Goal: Transaction & Acquisition: Purchase product/service

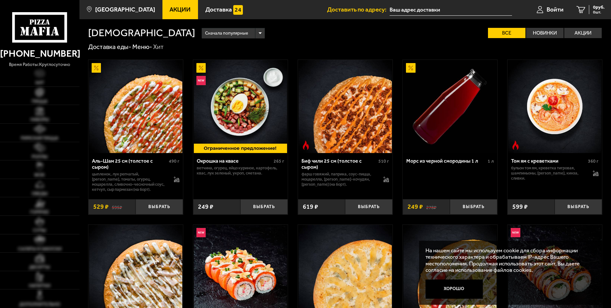
click at [131, 180] on p "цыпленок, лук репчатый, [PERSON_NAME], томаты, огурец, моцарелла, сливочно-чесн…" at bounding box center [130, 182] width 76 height 20
click at [135, 147] on img at bounding box center [135, 106] width 93 height 93
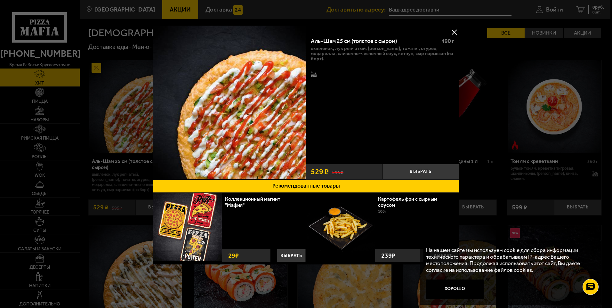
click at [455, 32] on button at bounding box center [455, 32] width 10 height 10
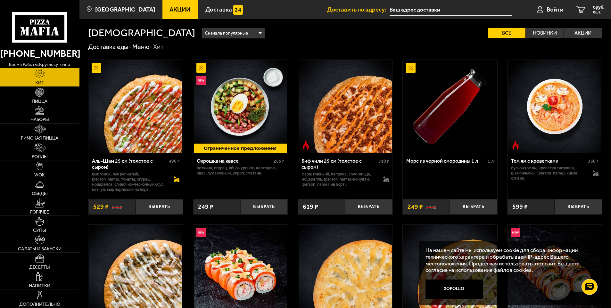
click at [178, 181] on icon at bounding box center [176, 181] width 5 height 2
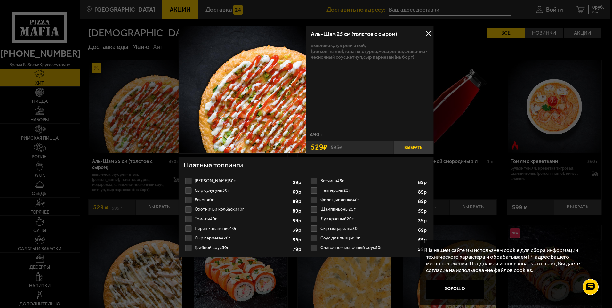
click at [414, 148] on button "Выбрать" at bounding box center [414, 147] width 40 height 13
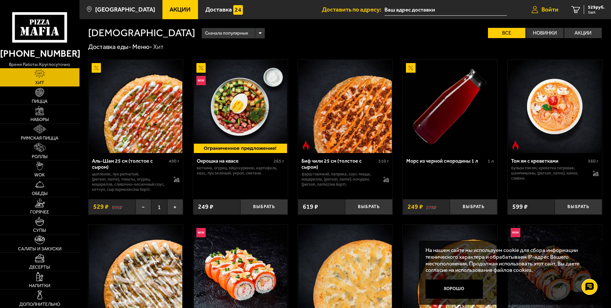
click at [552, 7] on span "Войти" at bounding box center [549, 9] width 17 height 6
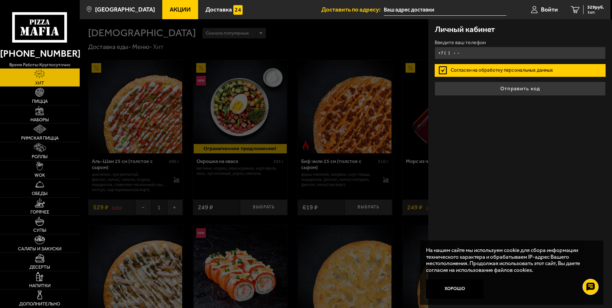
click at [463, 52] on input "+7 ( ) - -" at bounding box center [520, 53] width 171 height 12
click at [445, 56] on input "+7 ( ) - -" at bounding box center [520, 53] width 171 height 12
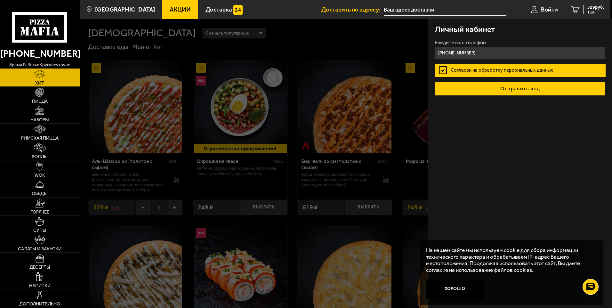
type input "[PHONE_NUMBER]"
click at [493, 89] on button "Отправить код" at bounding box center [520, 89] width 171 height 14
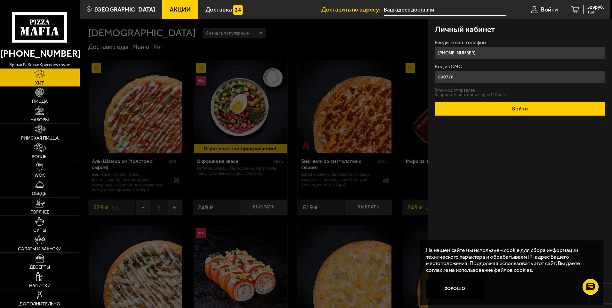
type input "890778"
click at [485, 106] on button "Войти" at bounding box center [520, 109] width 171 height 14
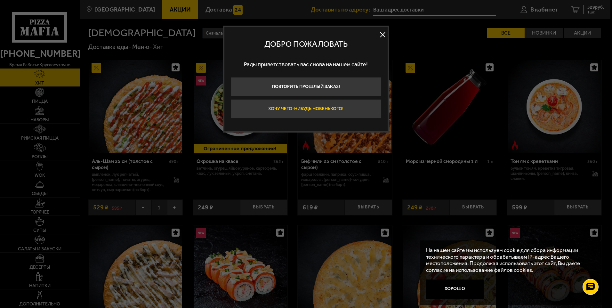
click at [356, 110] on button "Хочу чего-нибудь новенького!" at bounding box center [306, 108] width 151 height 19
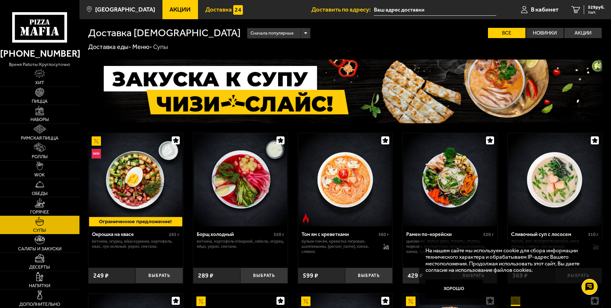
click at [233, 9] on img at bounding box center [238, 10] width 10 height 10
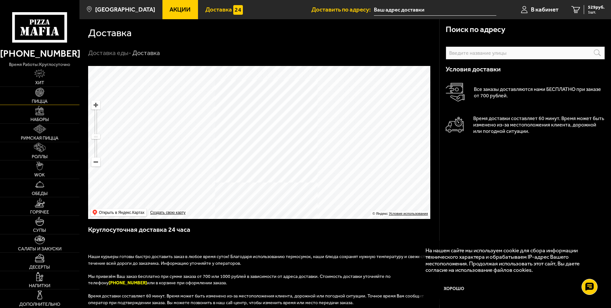
click at [40, 96] on img at bounding box center [39, 92] width 9 height 9
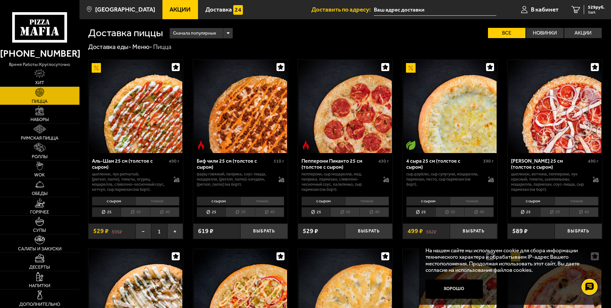
click at [139, 213] on li "30" at bounding box center [135, 212] width 29 height 10
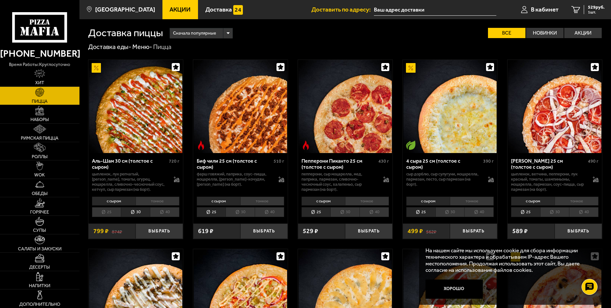
click at [160, 211] on li "40" at bounding box center [164, 212] width 29 height 10
click at [158, 230] on button "Выбрать" at bounding box center [158, 232] width 47 height 16
click at [590, 8] on span "1578 руб." at bounding box center [594, 7] width 19 height 4
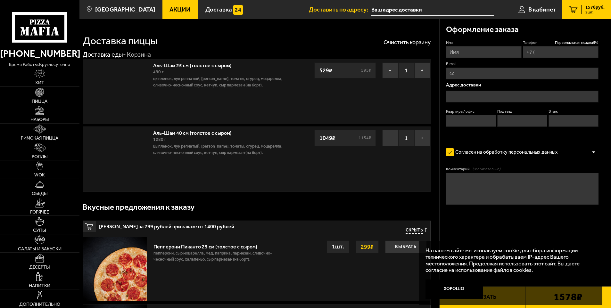
type input "[PHONE_NUMBER]"
type input "[STREET_ADDRESS]"
type input "18"
type input "1"
type input "3"
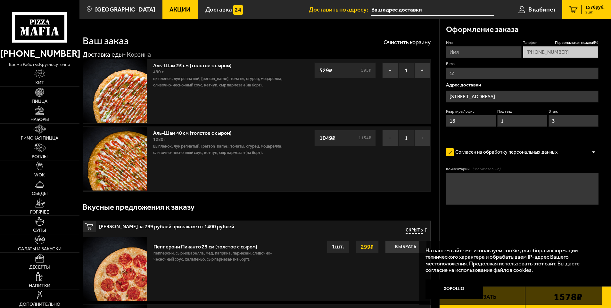
type input "[STREET_ADDRESS]"
click at [394, 139] on button "−" at bounding box center [390, 138] width 16 height 16
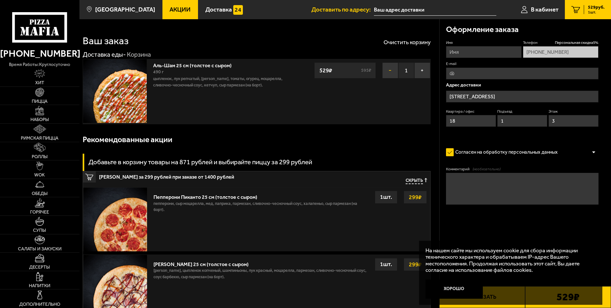
click at [388, 74] on button "−" at bounding box center [390, 70] width 16 height 16
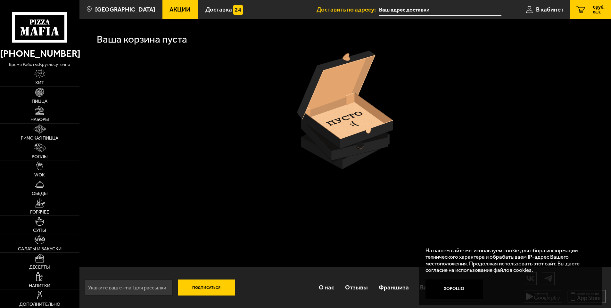
click at [38, 94] on img at bounding box center [39, 92] width 9 height 9
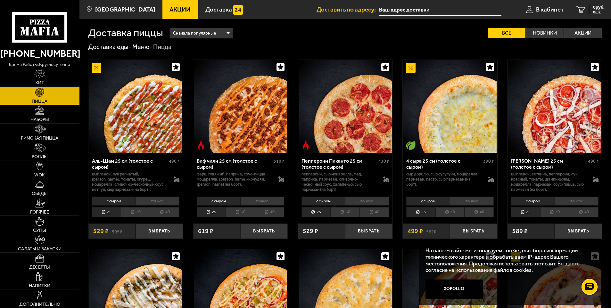
click at [149, 200] on li "тонкое" at bounding box center [157, 201] width 44 height 9
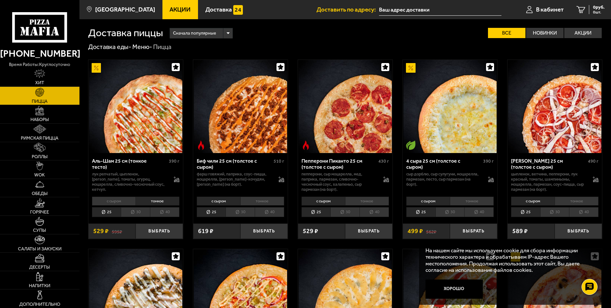
click at [141, 211] on li "30" at bounding box center [135, 212] width 29 height 10
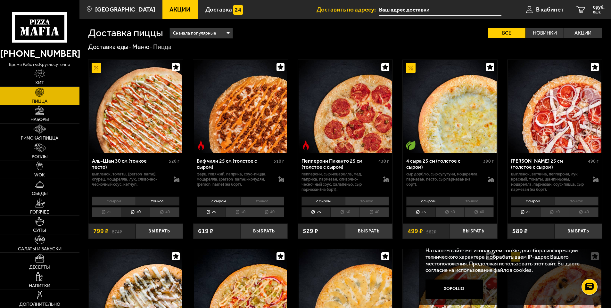
click at [158, 212] on li "40" at bounding box center [164, 212] width 29 height 10
click at [153, 230] on button "Выбрать" at bounding box center [158, 232] width 47 height 16
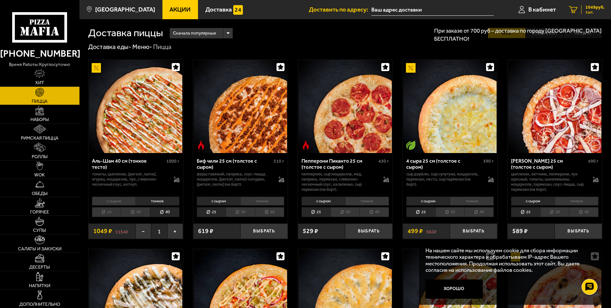
click at [581, 8] on div "1049 руб. 1 шт." at bounding box center [592, 9] width 23 height 9
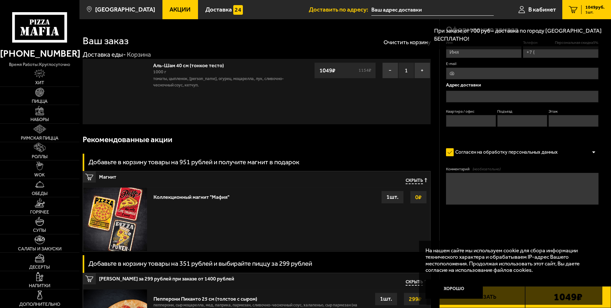
type input "[PHONE_NUMBER]"
type input "[STREET_ADDRESS]"
type input "18"
type input "1"
type input "3"
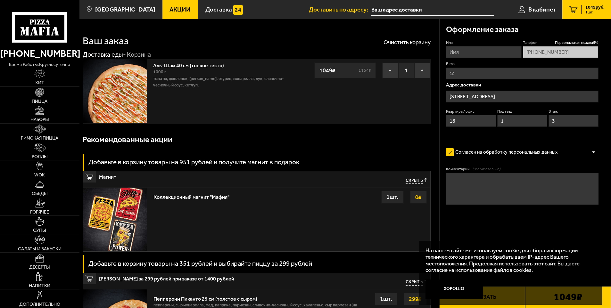
click at [399, 9] on input "text" at bounding box center [432, 10] width 122 height 12
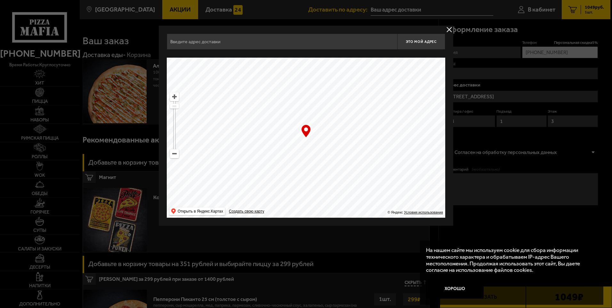
drag, startPoint x: 368, startPoint y: 142, endPoint x: 336, endPoint y: 119, distance: 39.4
click at [336, 119] on ymaps at bounding box center [306, 138] width 279 height 160
type input "[GEOGRAPHIC_DATA], 6-8"
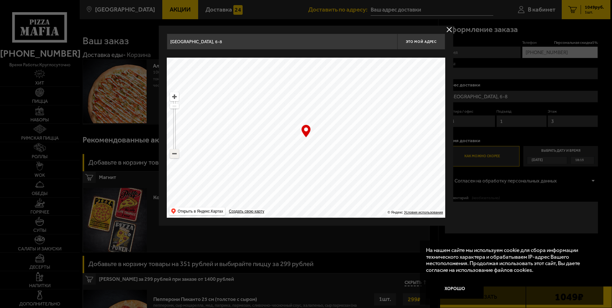
click at [175, 154] on ymaps at bounding box center [174, 154] width 8 height 8
click at [172, 154] on ymaps at bounding box center [174, 154] width 8 height 8
click at [173, 154] on ymaps at bounding box center [174, 154] width 8 height 8
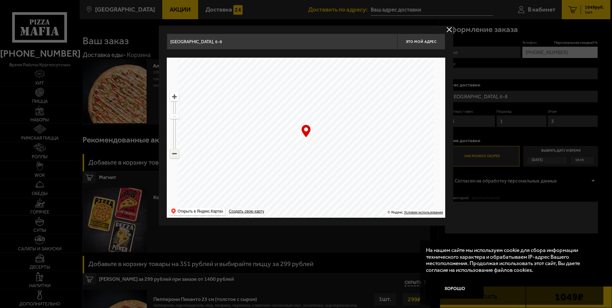
click at [173, 154] on ymaps at bounding box center [174, 154] width 8 height 8
drag, startPoint x: 282, startPoint y: 169, endPoint x: 276, endPoint y: 124, distance: 45.5
click at [264, 78] on ymaps at bounding box center [306, 138] width 279 height 160
type input "[STREET_ADDRESS]"
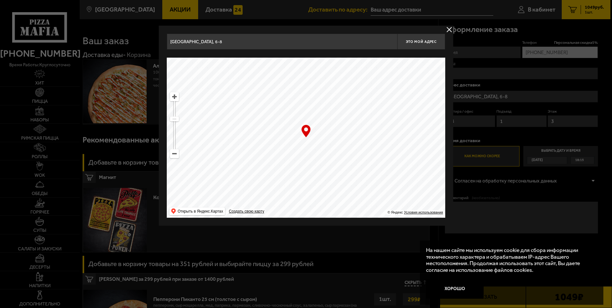
type input "[STREET_ADDRESS]"
drag, startPoint x: 270, startPoint y: 146, endPoint x: 270, endPoint y: 156, distance: 9.6
click at [267, 157] on ymaps at bounding box center [306, 138] width 279 height 160
drag, startPoint x: 292, startPoint y: 158, endPoint x: 199, endPoint y: 120, distance: 101.0
click at [273, 111] on ymaps at bounding box center [306, 138] width 279 height 160
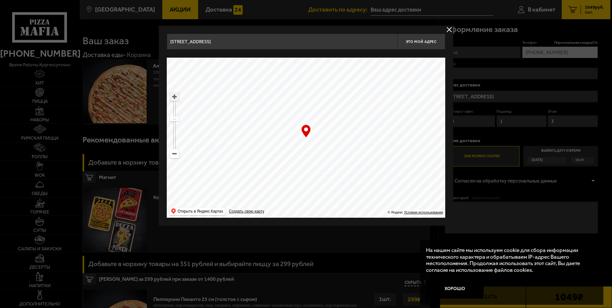
click at [176, 97] on ymaps at bounding box center [174, 97] width 8 height 8
drag, startPoint x: 288, startPoint y: 152, endPoint x: 316, endPoint y: 150, distance: 27.9
click at [316, 150] on ymaps at bounding box center [306, 138] width 279 height 160
type input "[STREET_ADDRESS]"
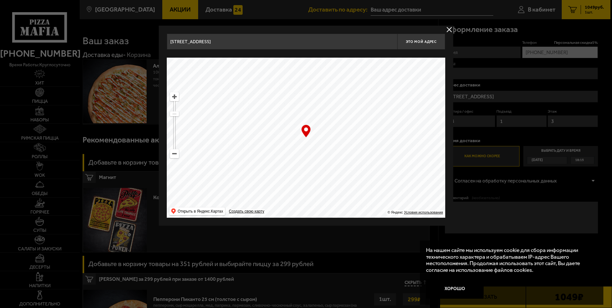
type input "[STREET_ADDRESS]"
click at [177, 100] on ymaps at bounding box center [174, 97] width 8 height 8
drag, startPoint x: 282, startPoint y: 145, endPoint x: 413, endPoint y: 87, distance: 143.5
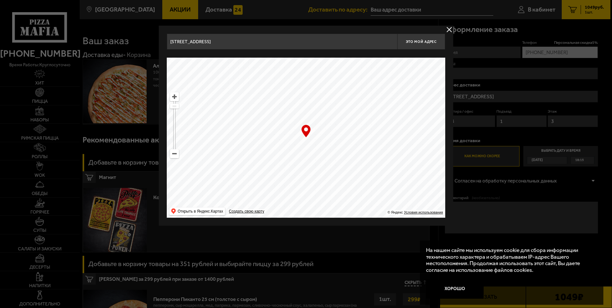
click at [413, 87] on ymaps at bounding box center [306, 138] width 279 height 160
type input "[STREET_ADDRESS]"
drag, startPoint x: 363, startPoint y: 130, endPoint x: 370, endPoint y: 122, distance: 11.0
click at [370, 122] on ymaps at bounding box center [306, 138] width 279 height 160
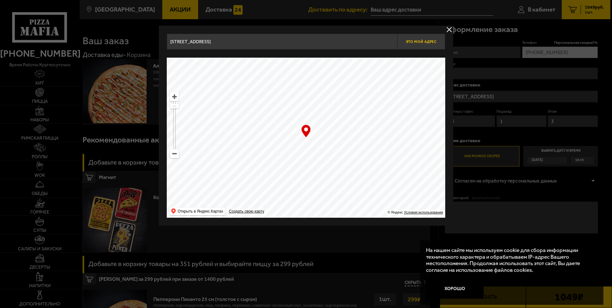
click at [431, 43] on span "Это мой адрес" at bounding box center [421, 42] width 31 height 4
click at [447, 29] on button "delivery type" at bounding box center [450, 30] width 8 height 8
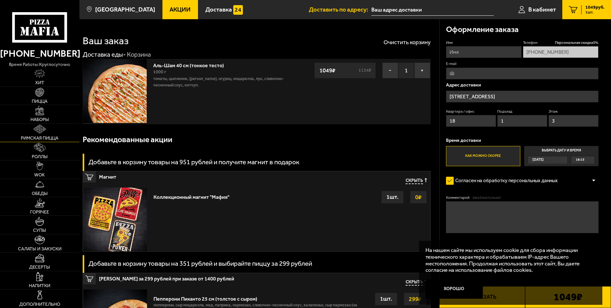
click at [55, 139] on span "Римская пицца" at bounding box center [39, 138] width 37 height 4
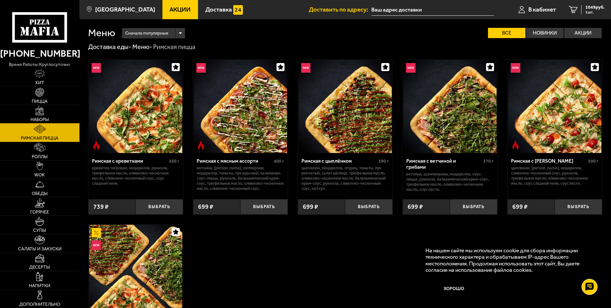
click at [56, 118] on link "Наборы" at bounding box center [39, 114] width 79 height 18
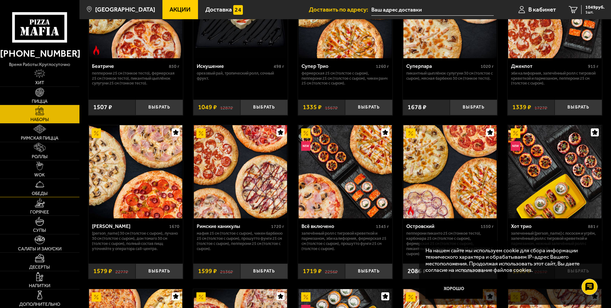
scroll to position [416, 0]
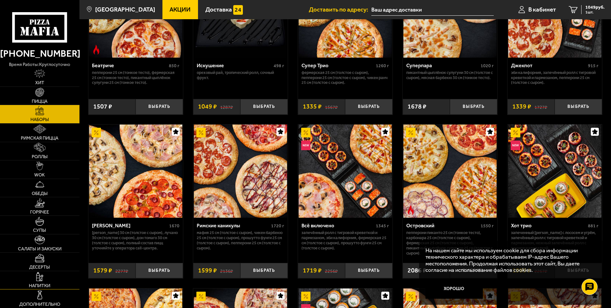
click at [39, 279] on img at bounding box center [39, 276] width 7 height 9
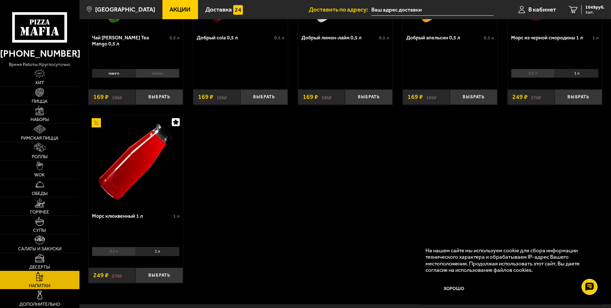
scroll to position [128, 0]
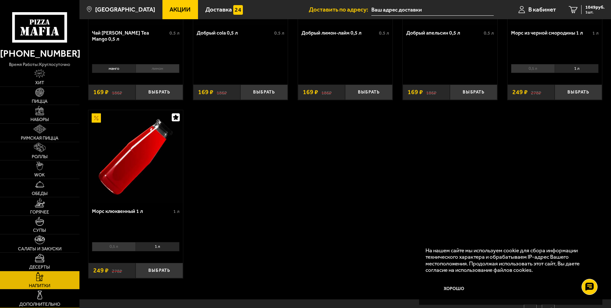
click at [51, 295] on link "Дополнительно" at bounding box center [39, 299] width 79 height 18
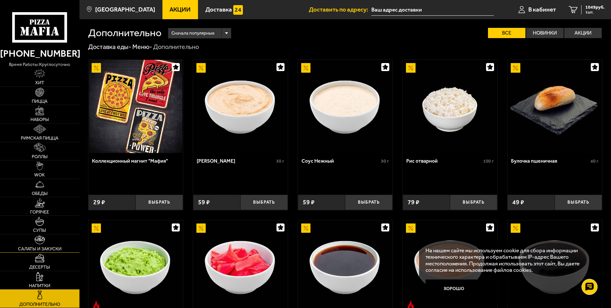
click at [44, 242] on img at bounding box center [40, 239] width 10 height 9
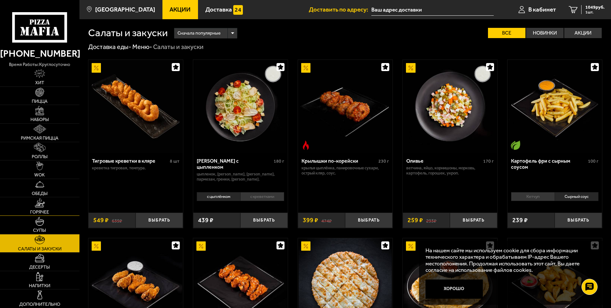
click at [47, 209] on link "Горячее" at bounding box center [39, 206] width 79 height 18
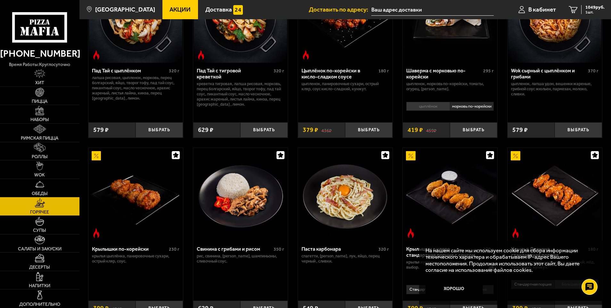
scroll to position [32, 0]
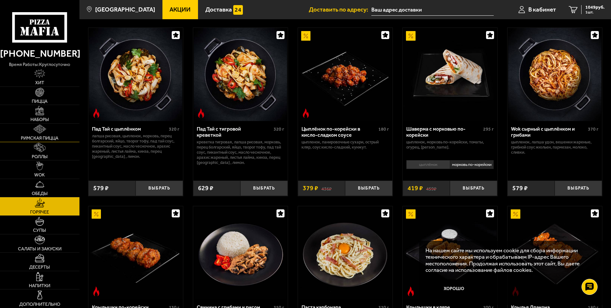
click at [54, 138] on span "Римская пицца" at bounding box center [39, 138] width 37 height 4
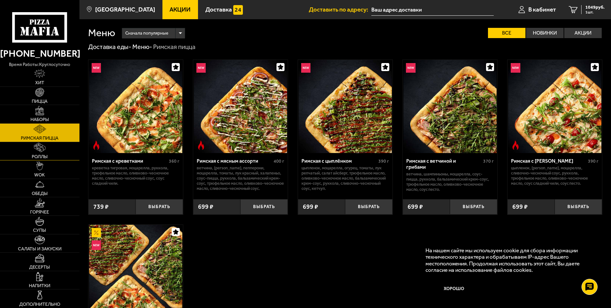
click at [52, 150] on link "Роллы" at bounding box center [39, 151] width 79 height 18
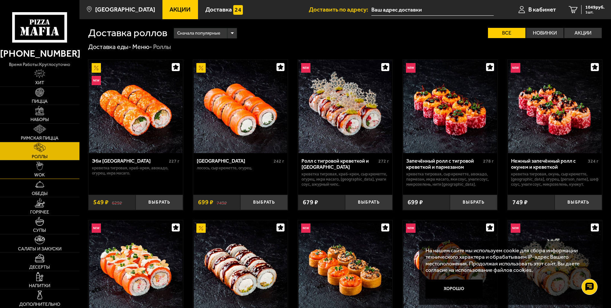
click at [53, 168] on link "WOK" at bounding box center [39, 169] width 79 height 18
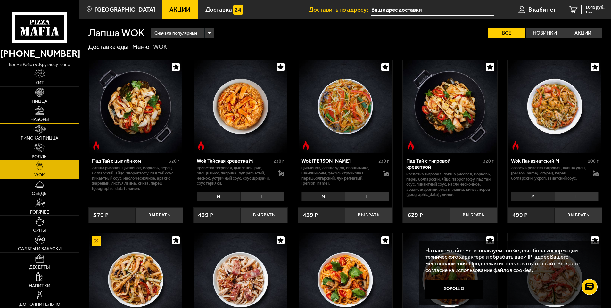
click at [59, 119] on link "Наборы" at bounding box center [39, 114] width 79 height 18
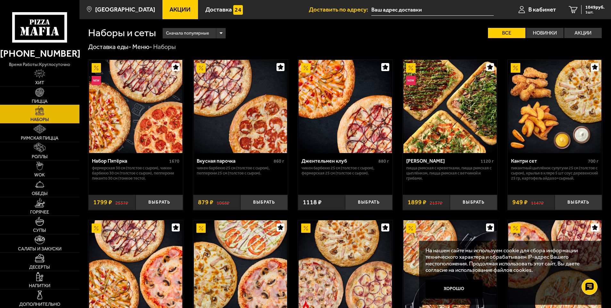
click at [55, 93] on link "Пицца" at bounding box center [39, 96] width 79 height 18
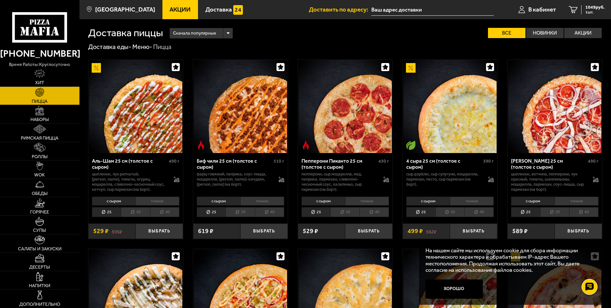
click at [162, 214] on li "40" at bounding box center [164, 212] width 29 height 10
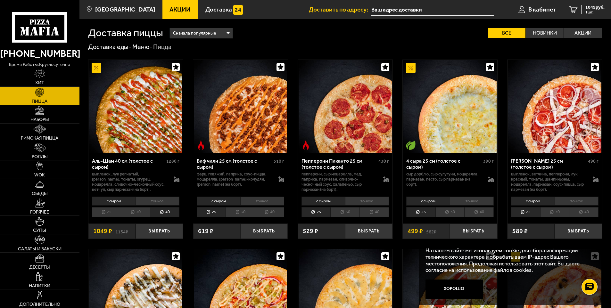
click at [163, 202] on li "тонкое" at bounding box center [157, 201] width 44 height 9
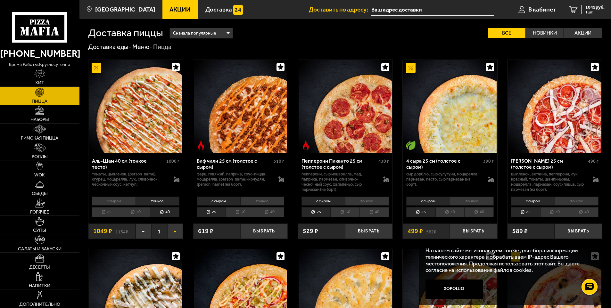
click at [171, 231] on button "+" at bounding box center [175, 232] width 16 height 16
click at [584, 11] on div "2098 руб. 2 шт." at bounding box center [592, 9] width 23 height 9
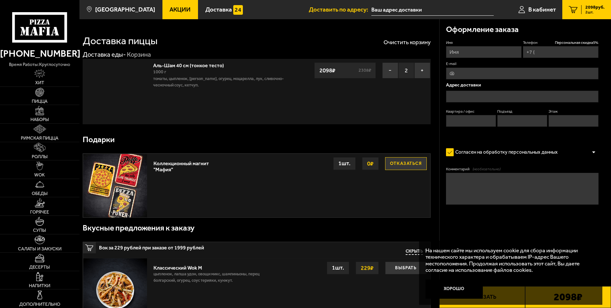
type input "[PHONE_NUMBER]"
type input "[STREET_ADDRESS]"
type input "18"
type input "1"
type input "3"
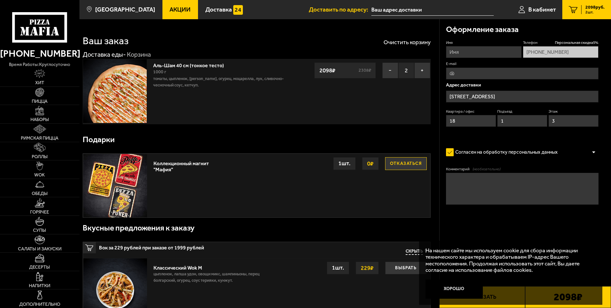
type input "[STREET_ADDRESS]"
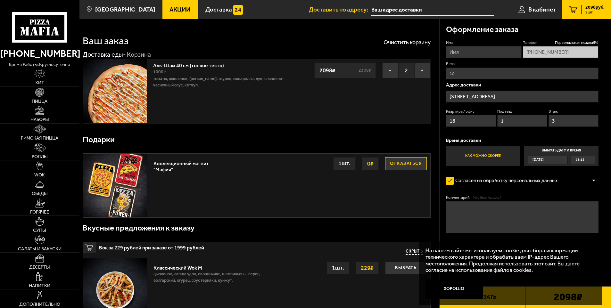
click at [405, 8] on input "text" at bounding box center [432, 10] width 122 height 12
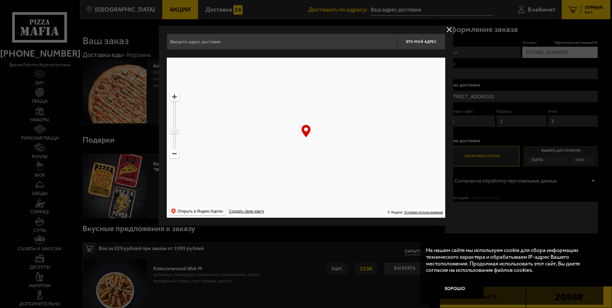
drag, startPoint x: 175, startPoint y: 105, endPoint x: 173, endPoint y: 131, distance: 26.3
click at [173, 131] on ymaps at bounding box center [174, 131] width 8 height 4
click at [325, 191] on ymaps at bounding box center [306, 138] width 279 height 160
drag, startPoint x: 175, startPoint y: 131, endPoint x: 183, endPoint y: 127, distance: 8.9
click at [177, 121] on ymaps at bounding box center [174, 121] width 8 height 4
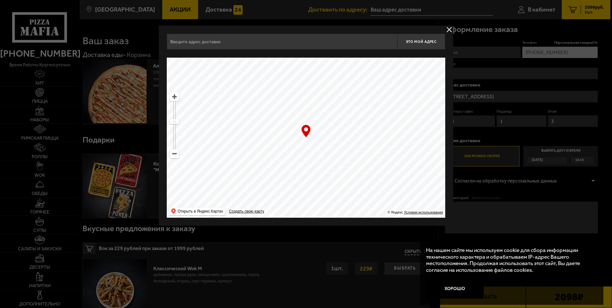
drag, startPoint x: 266, startPoint y: 171, endPoint x: 221, endPoint y: 77, distance: 103.9
click at [221, 77] on ymaps at bounding box center [306, 138] width 279 height 160
drag, startPoint x: 248, startPoint y: 118, endPoint x: 304, endPoint y: 137, distance: 59.3
click at [272, 136] on ymaps at bounding box center [306, 138] width 279 height 160
drag, startPoint x: 352, startPoint y: 150, endPoint x: 320, endPoint y: 156, distance: 32.9
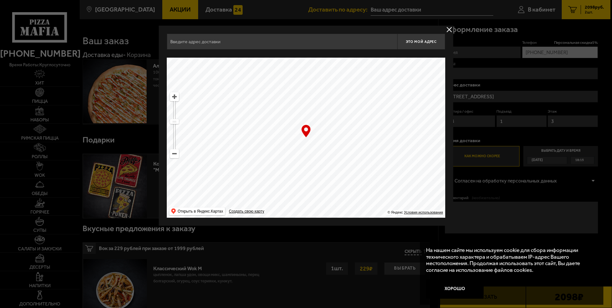
click at [320, 156] on ymaps at bounding box center [306, 138] width 279 height 160
click at [175, 96] on ymaps at bounding box center [174, 97] width 8 height 8
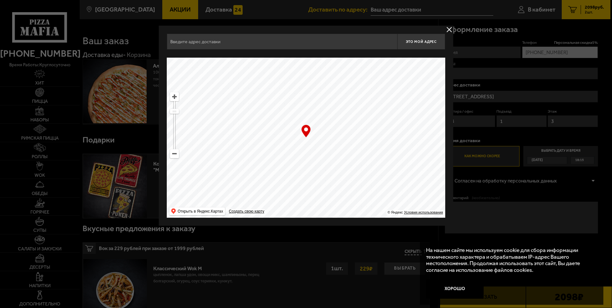
drag, startPoint x: 293, startPoint y: 177, endPoint x: 276, endPoint y: 164, distance: 21.4
click at [276, 164] on ymaps at bounding box center [306, 138] width 279 height 160
click at [176, 101] on ymaps at bounding box center [174, 97] width 8 height 8
drag, startPoint x: 248, startPoint y: 166, endPoint x: 309, endPoint y: 109, distance: 83.9
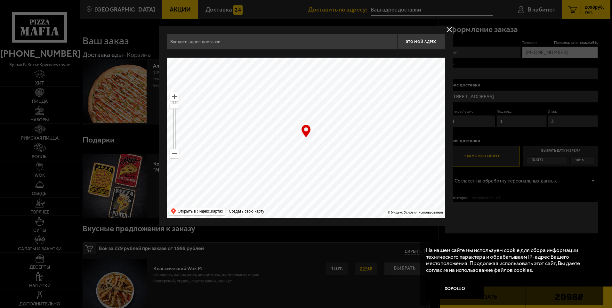
click at [309, 109] on ymaps at bounding box center [306, 138] width 279 height 160
type input "[STREET_ADDRESS]"
click at [422, 45] on button "Это мой адрес" at bounding box center [421, 42] width 48 height 16
type input "[STREET_ADDRESS]"
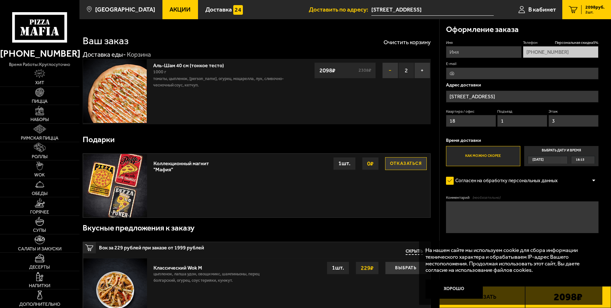
click at [391, 73] on button "−" at bounding box center [390, 70] width 16 height 16
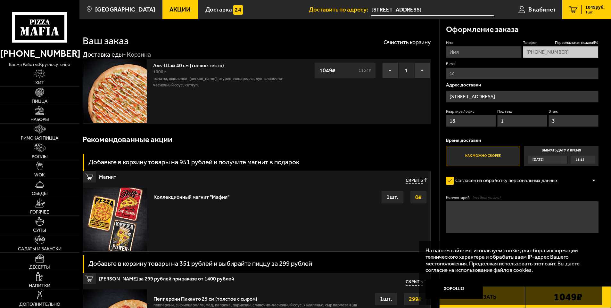
click at [585, 158] on div "18:15" at bounding box center [582, 159] width 23 height 7
click at [0, 0] on input "Выбрать дату и время [DATE] 18:15" at bounding box center [0, 0] width 0 height 0
click at [584, 159] on span "18:15" at bounding box center [580, 159] width 9 height 7
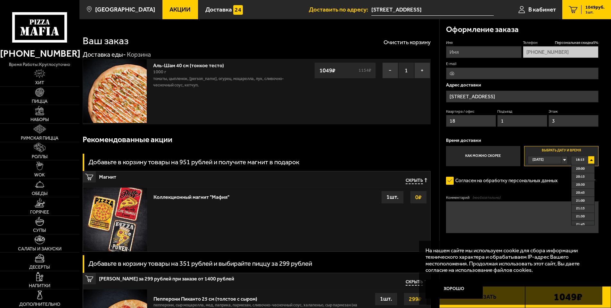
scroll to position [64, 0]
click at [582, 192] on span "21:00" at bounding box center [580, 190] width 9 height 7
click at [463, 54] on input "Имя" at bounding box center [484, 52] width 76 height 12
type input "[PERSON_NAME]"
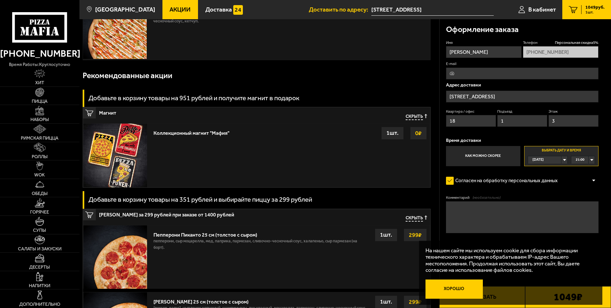
click at [458, 290] on button "Хорошо" at bounding box center [453, 289] width 57 height 19
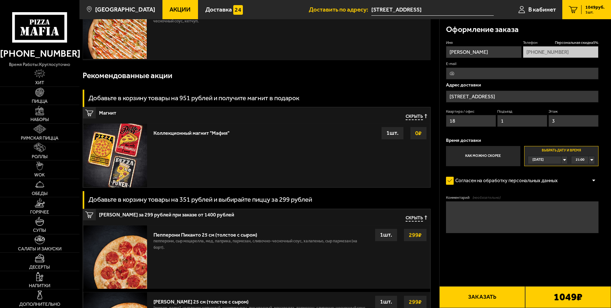
click at [498, 299] on button "Заказать" at bounding box center [482, 297] width 86 height 22
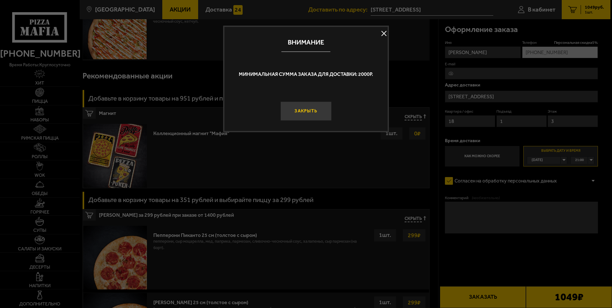
click at [316, 109] on button "Закрыть" at bounding box center [306, 111] width 51 height 19
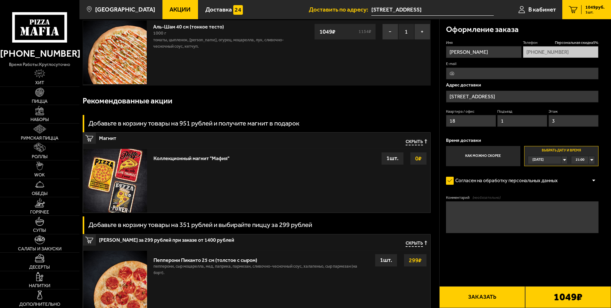
scroll to position [0, 0]
